Goal: Task Accomplishment & Management: Use online tool/utility

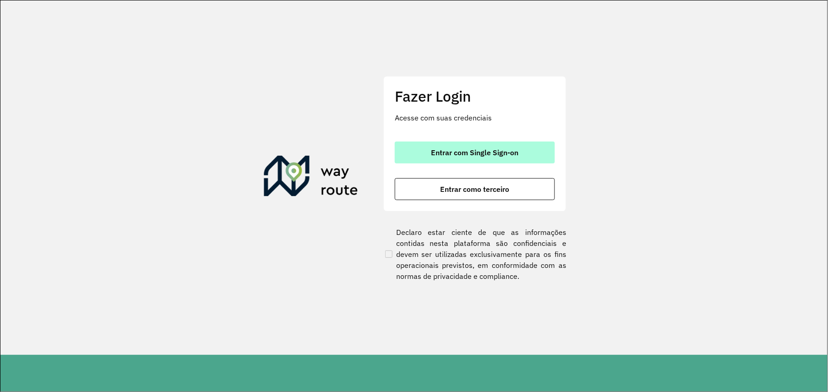
click at [476, 158] on button "Entrar com Single Sign-on" at bounding box center [475, 152] width 160 height 22
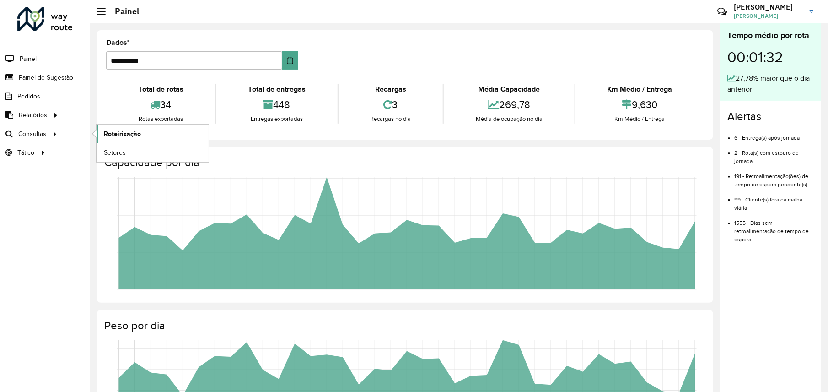
click at [121, 135] on span "Roteirização" at bounding box center [122, 134] width 37 height 10
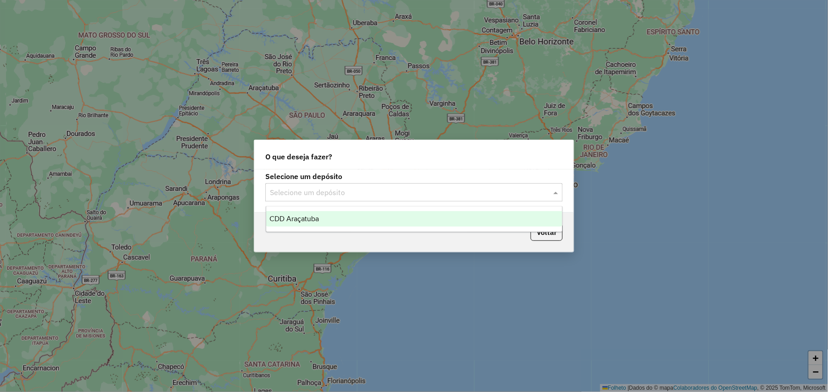
click at [406, 196] on input "text" at bounding box center [405, 192] width 270 height 11
click at [346, 216] on div "CDD Araçatuba" at bounding box center [414, 219] width 296 height 16
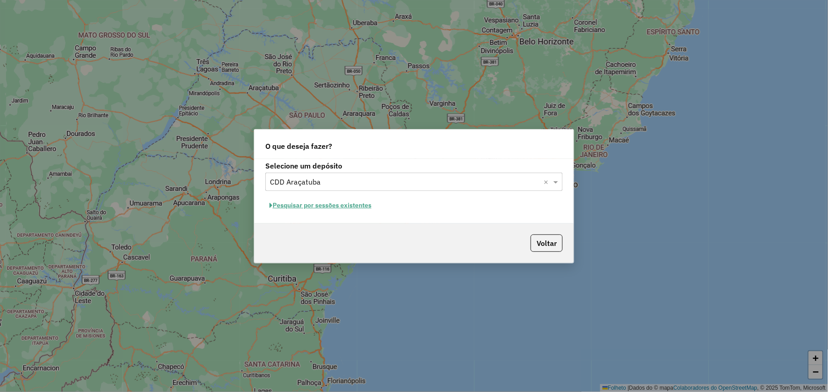
click at [337, 207] on font "Pesquisar por sessões existentes" at bounding box center [322, 205] width 99 height 8
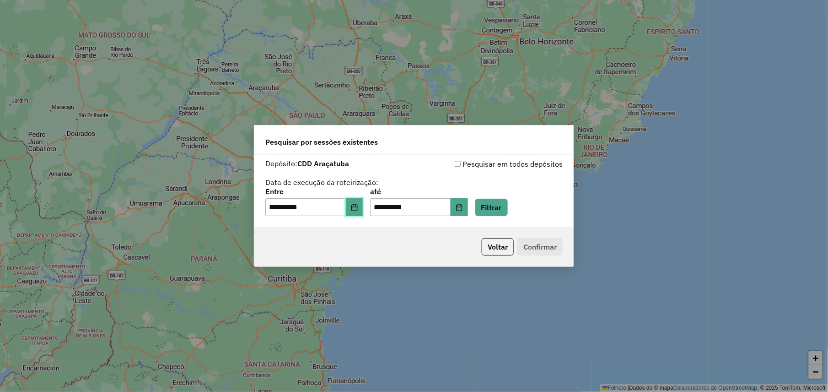
click at [358, 209] on icon "Escolha a data" at bounding box center [354, 207] width 7 height 7
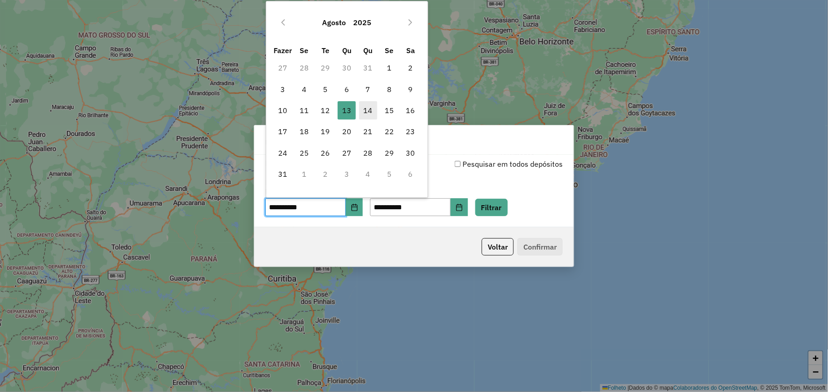
click at [370, 106] on font "14" at bounding box center [368, 110] width 9 height 11
type input "**********"
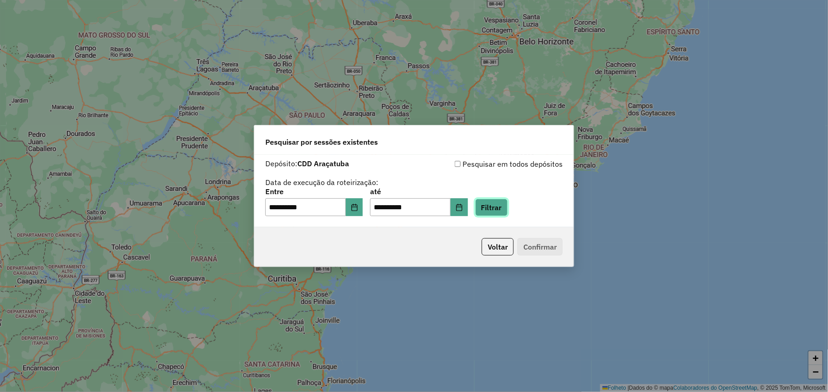
click at [506, 208] on button "Filtrar" at bounding box center [491, 207] width 32 height 17
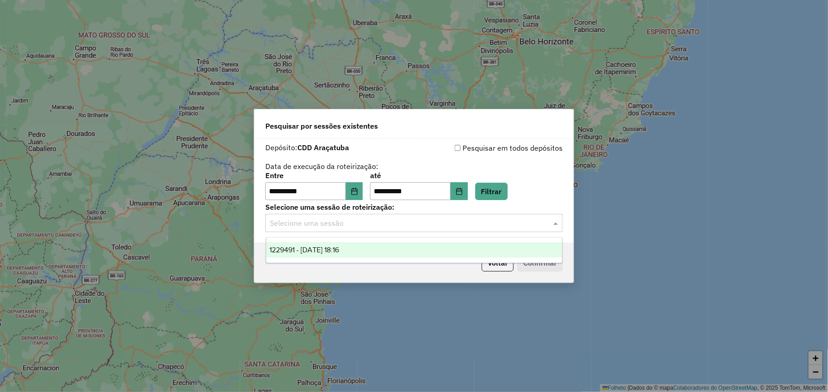
click at [487, 222] on input "text" at bounding box center [405, 223] width 270 height 11
click at [339, 246] on span "1229491 - 14/08/2025 18:16" at bounding box center [305, 250] width 70 height 8
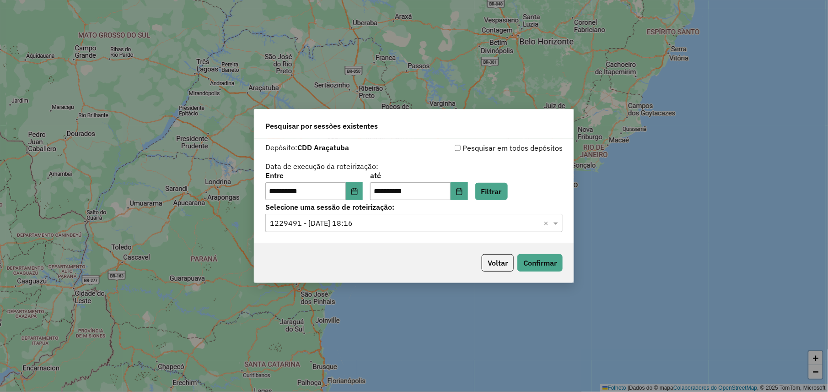
type input "*"
click at [383, 249] on div "1229491 - 14/08/2025 18:16" at bounding box center [414, 250] width 296 height 16
click at [537, 264] on button "Confirmar" at bounding box center [539, 262] width 45 height 17
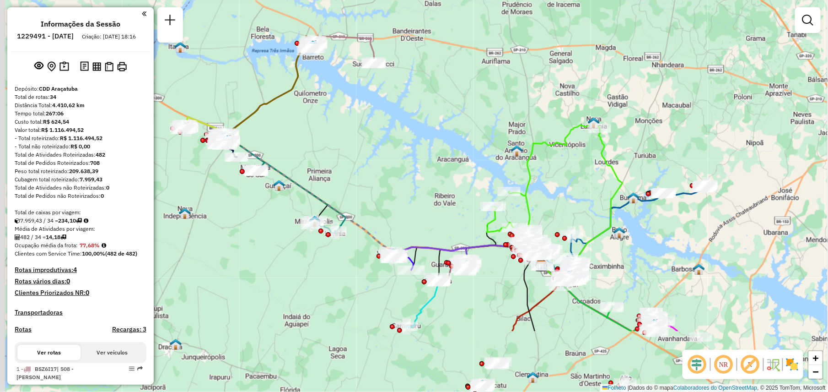
drag, startPoint x: 395, startPoint y: 315, endPoint x: 412, endPoint y: 205, distance: 111.1
click at [412, 205] on div "Janela de atendimento Grade de atendimento Capacidade Transportadoras Veículos …" at bounding box center [414, 196] width 828 height 392
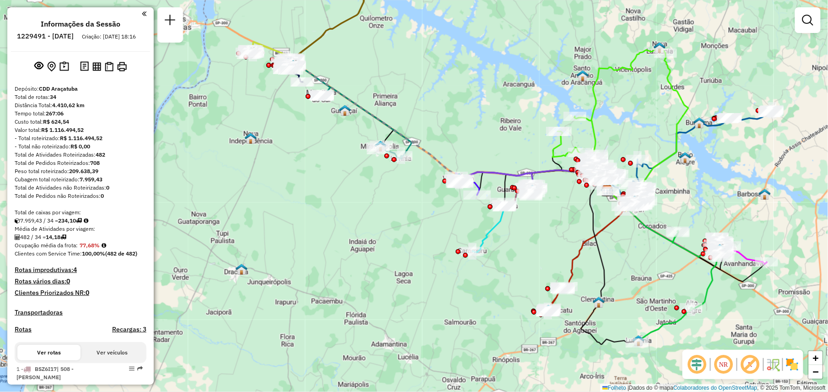
drag, startPoint x: 377, startPoint y: 262, endPoint x: 439, endPoint y: 197, distance: 90.3
click at [439, 197] on div "Janela de atendimento Grade de atendimento Capacidade Transportadoras Veículos …" at bounding box center [414, 196] width 828 height 392
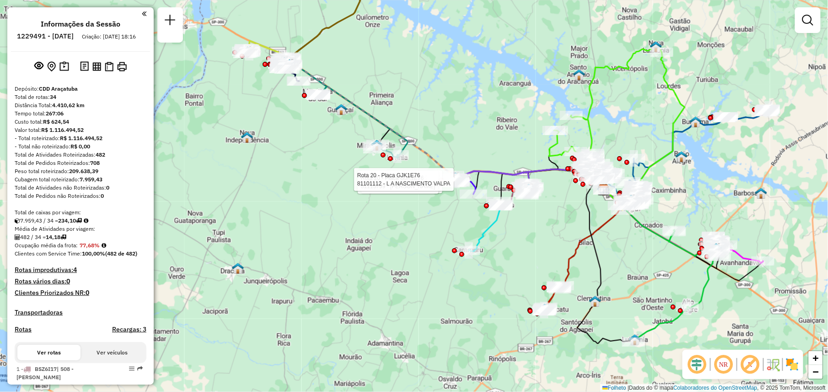
click at [439, 197] on div "Rota 20 - Placa GJK1E76 81101146 - CICERO GONCALVES Rota 20 - Placa GJK1E76 811…" at bounding box center [414, 196] width 828 height 392
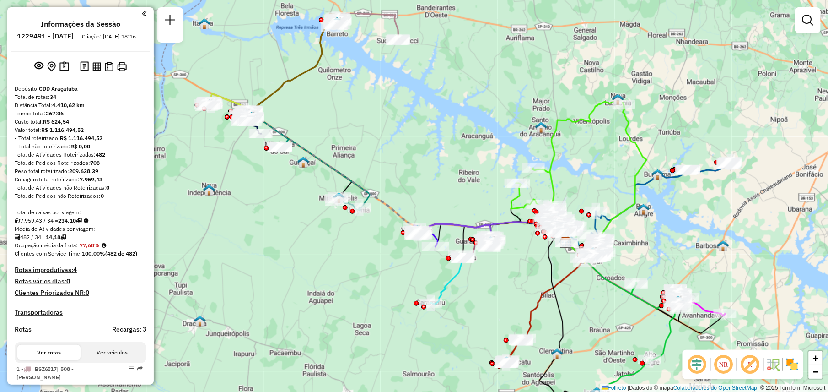
drag, startPoint x: 467, startPoint y: 119, endPoint x: 429, endPoint y: 172, distance: 65.2
click at [429, 172] on div "Janela de atendimento Grade de atendimento Capacidade Transportadoras Veículos …" at bounding box center [414, 196] width 828 height 392
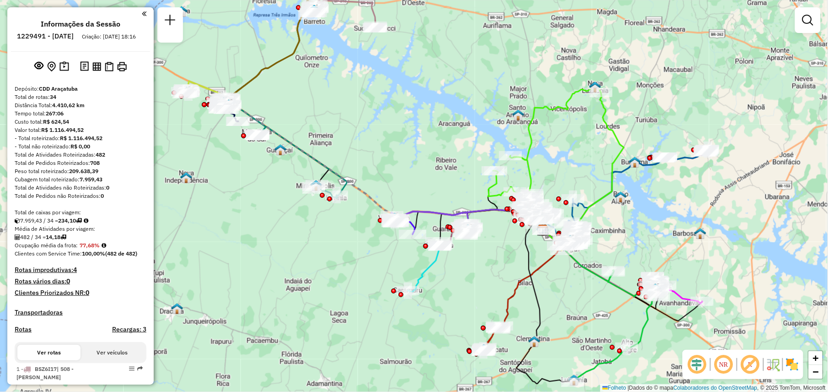
drag, startPoint x: 429, startPoint y: 172, endPoint x: 405, endPoint y: 160, distance: 26.2
click at [405, 160] on div "Janela de atendimento Grade de atendimento Capacidade Transportadoras Veículos …" at bounding box center [414, 196] width 828 height 392
